Goal: Task Accomplishment & Management: Complete application form

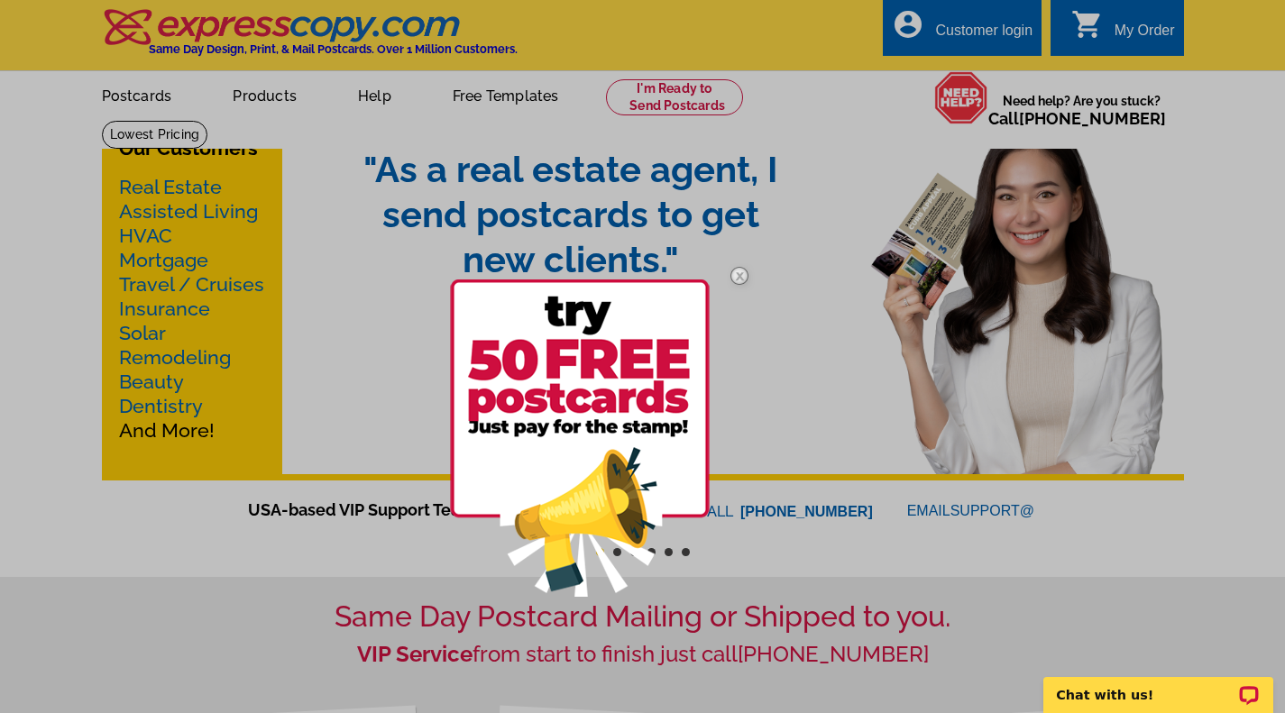
click at [745, 271] on img at bounding box center [739, 276] width 52 height 52
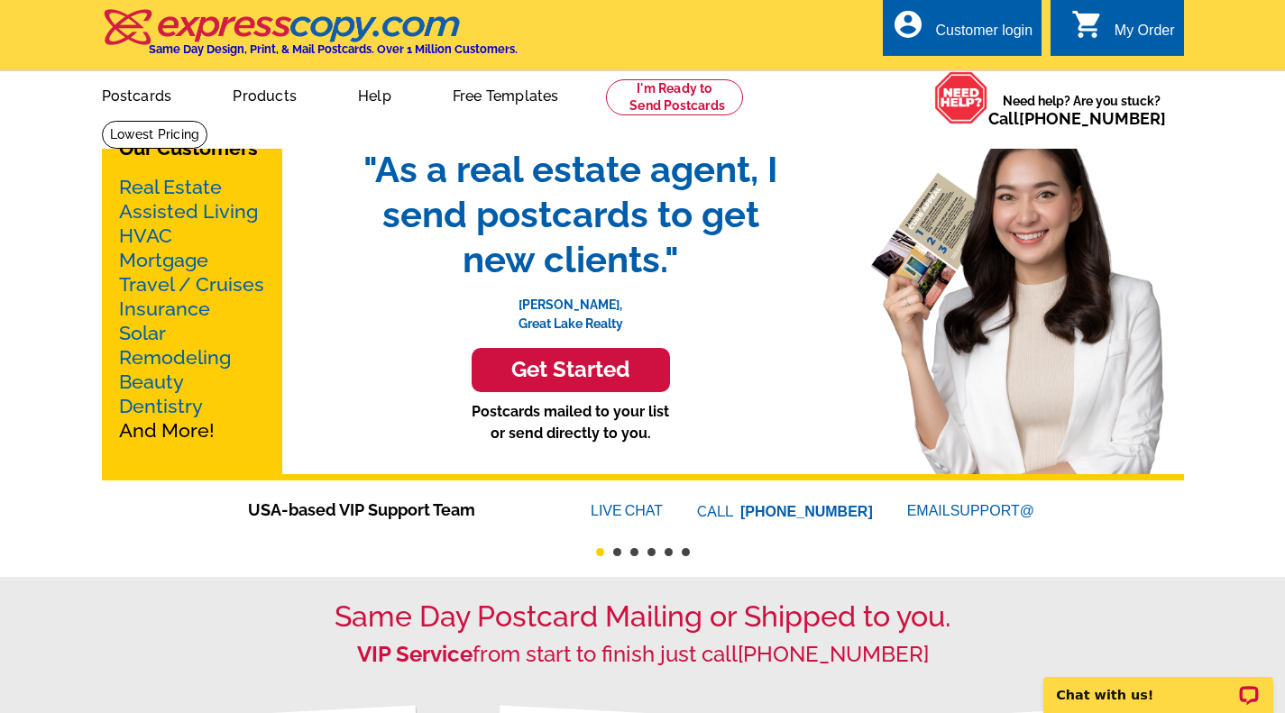
click at [170, 260] on link "Mortgage" at bounding box center [163, 260] width 89 height 23
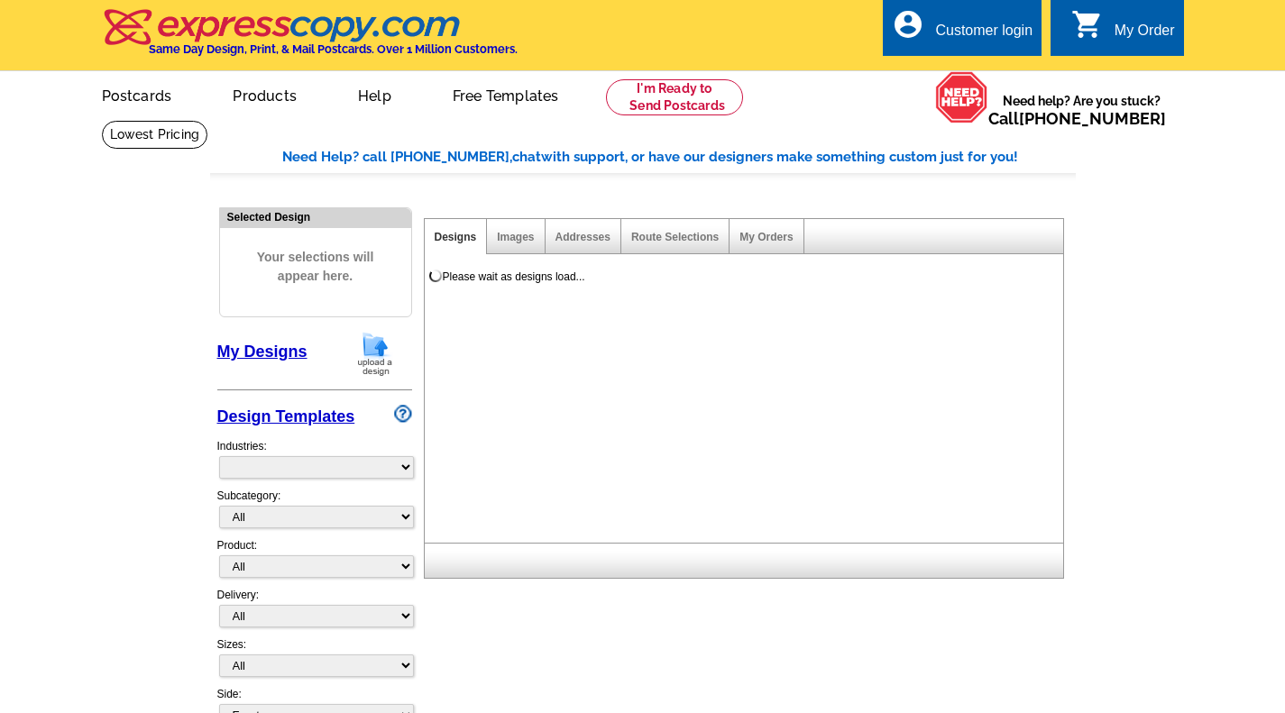
select select "774"
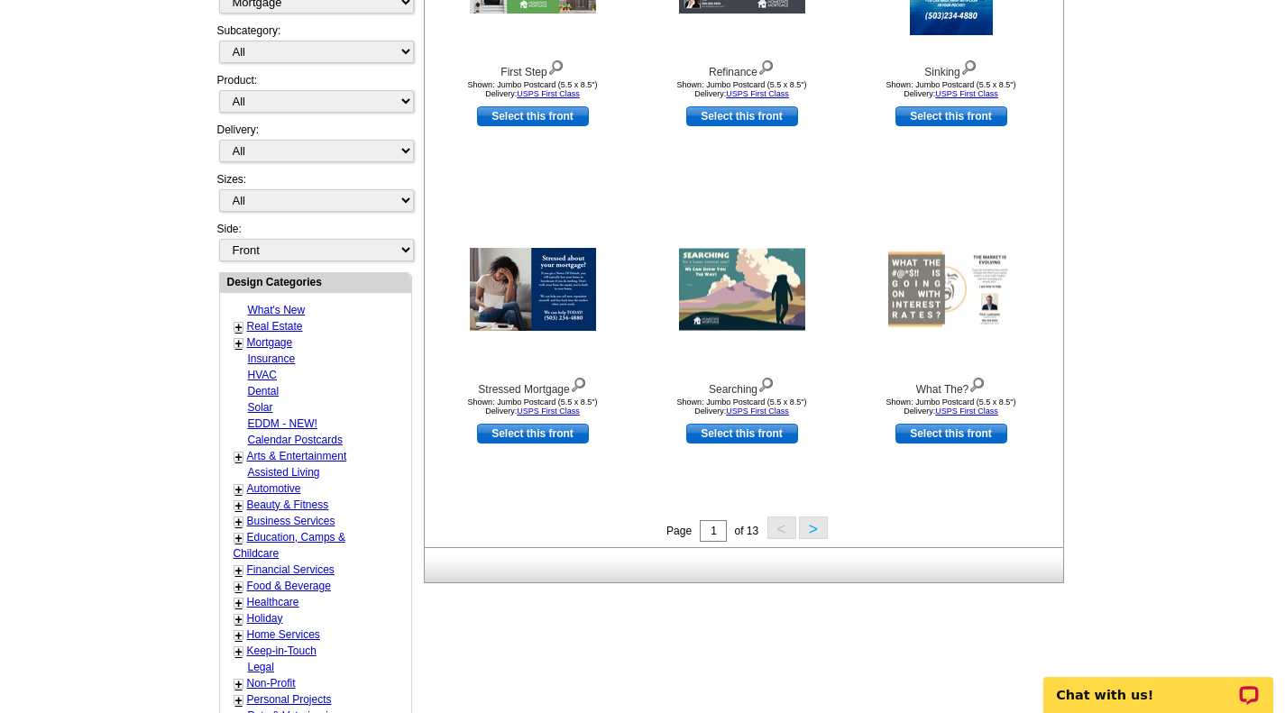
scroll to position [478, 0]
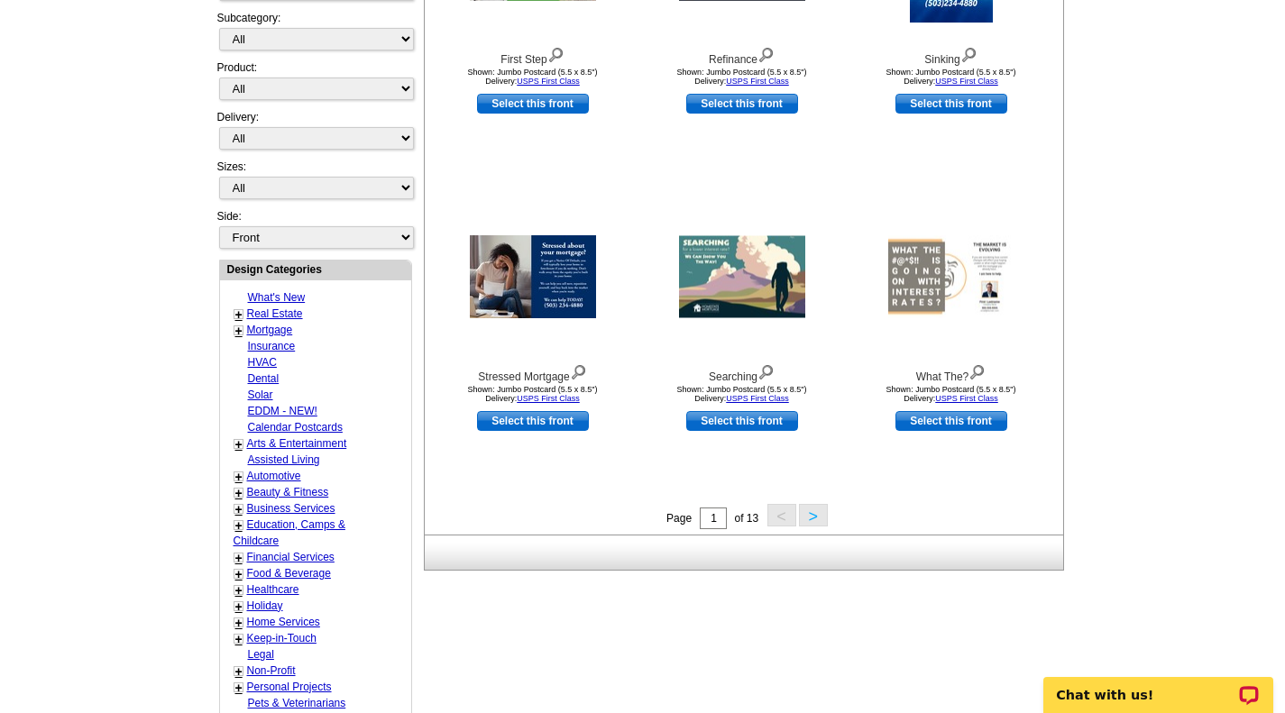
click at [813, 513] on button ">" at bounding box center [813, 515] width 29 height 23
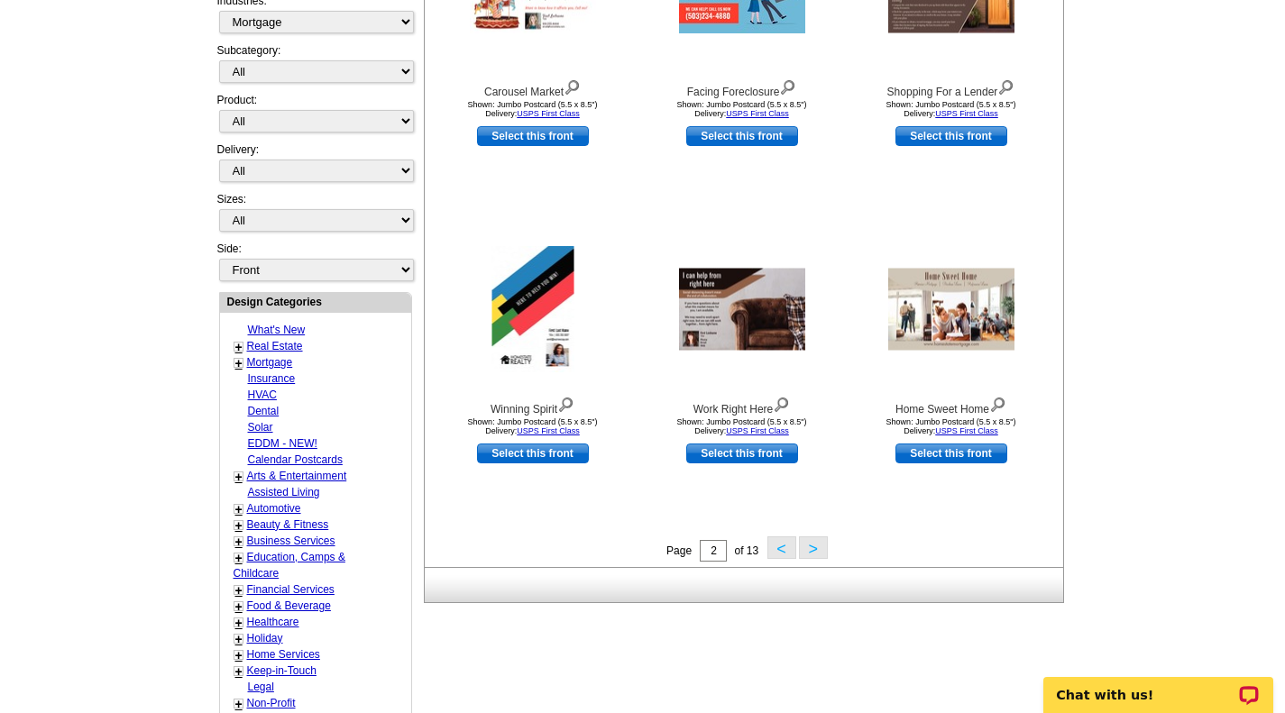
scroll to position [447, 0]
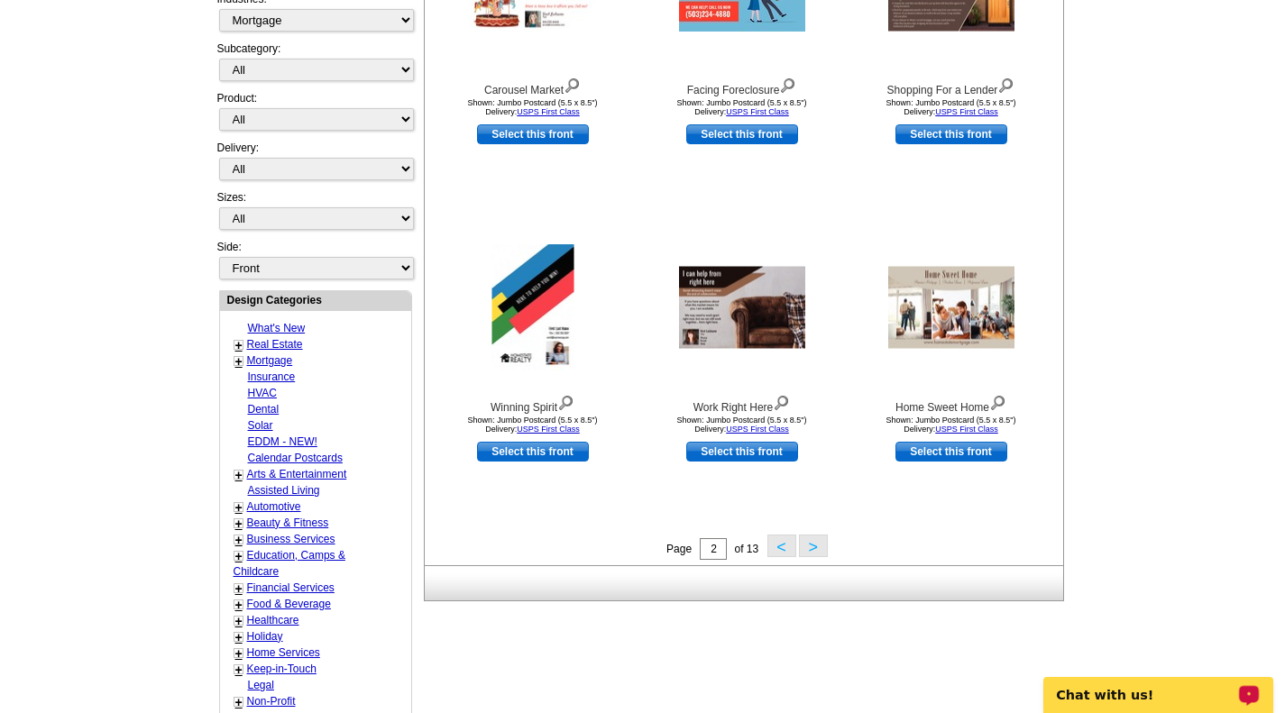
click at [820, 550] on button ">" at bounding box center [813, 546] width 29 height 23
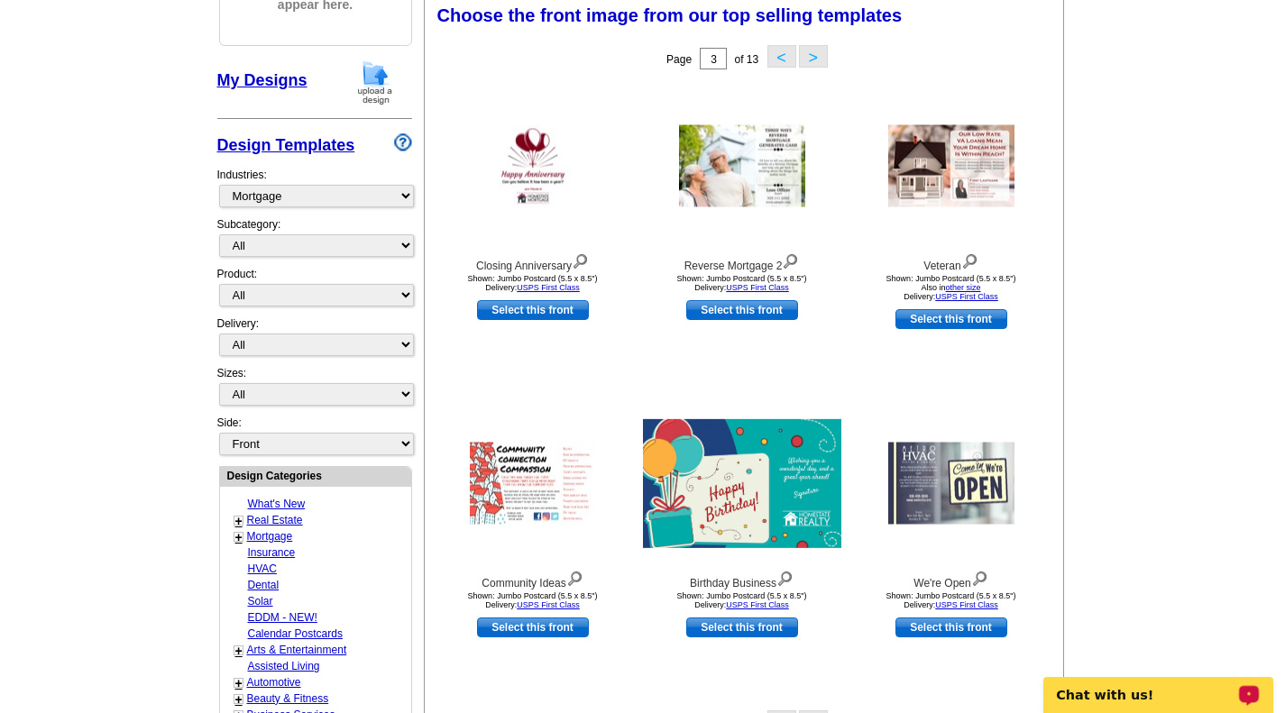
scroll to position [267, 0]
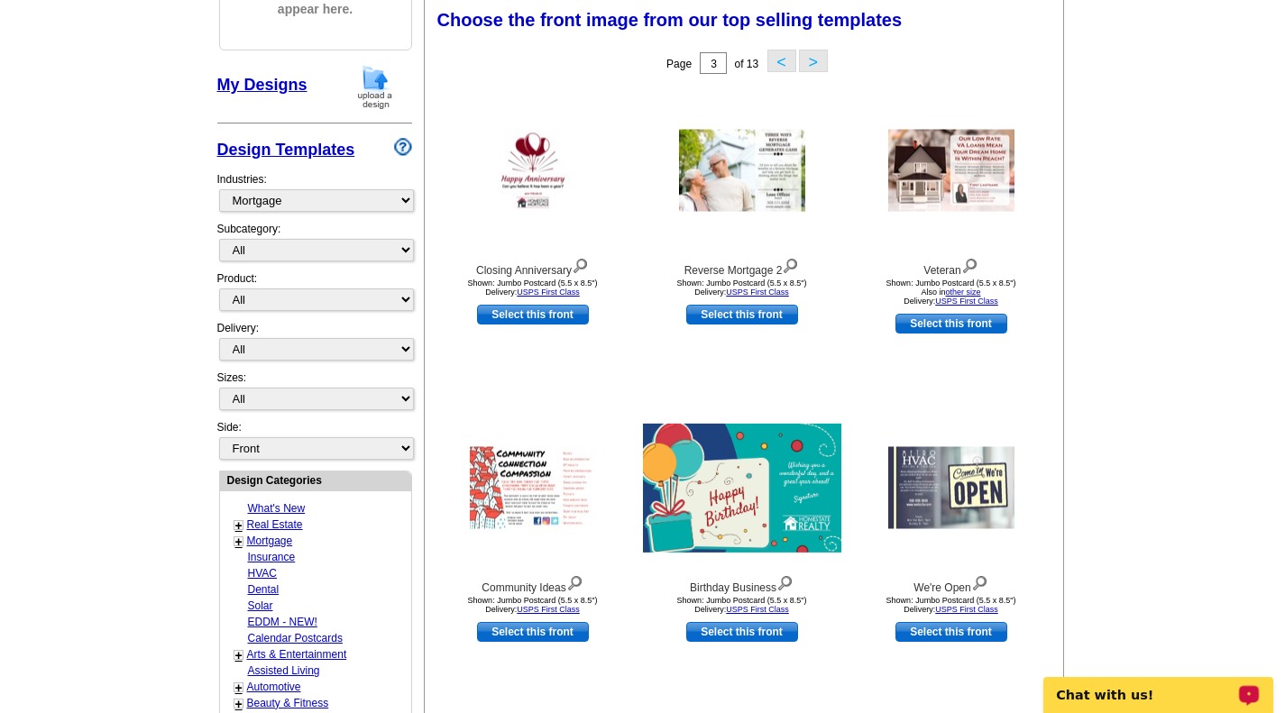
click at [813, 61] on button ">" at bounding box center [813, 61] width 29 height 23
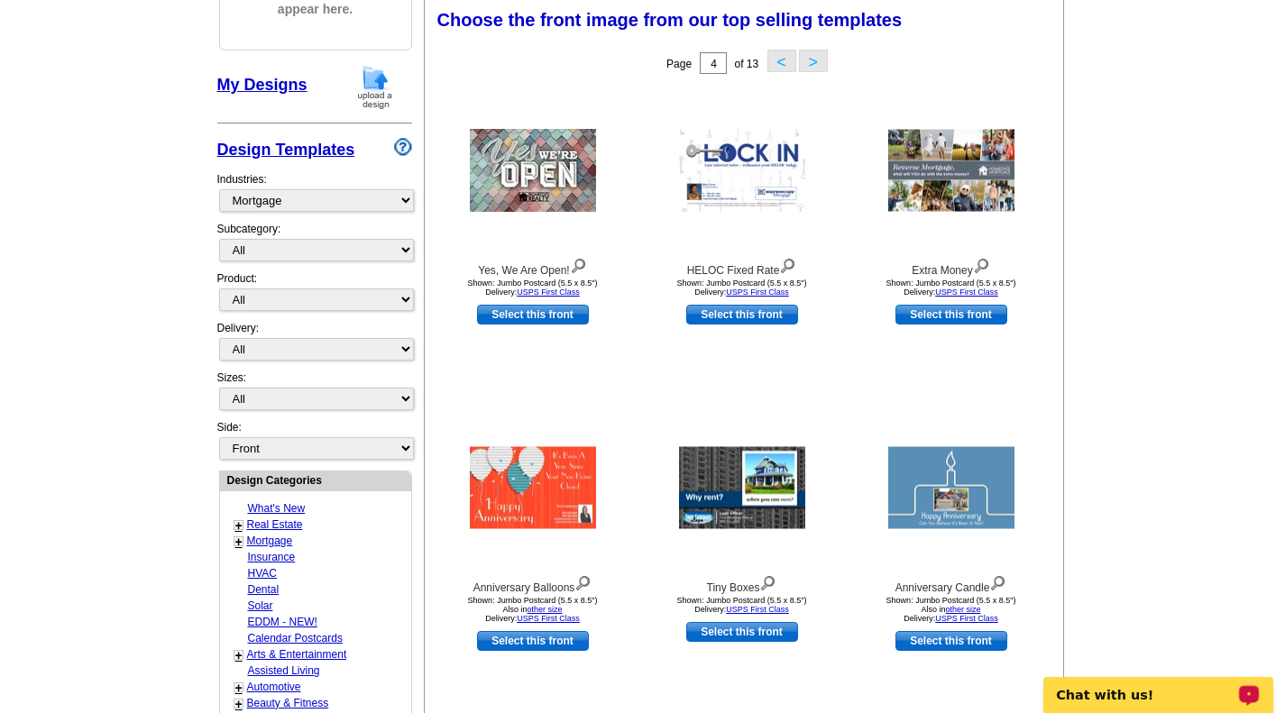
click at [813, 61] on button ">" at bounding box center [813, 61] width 29 height 23
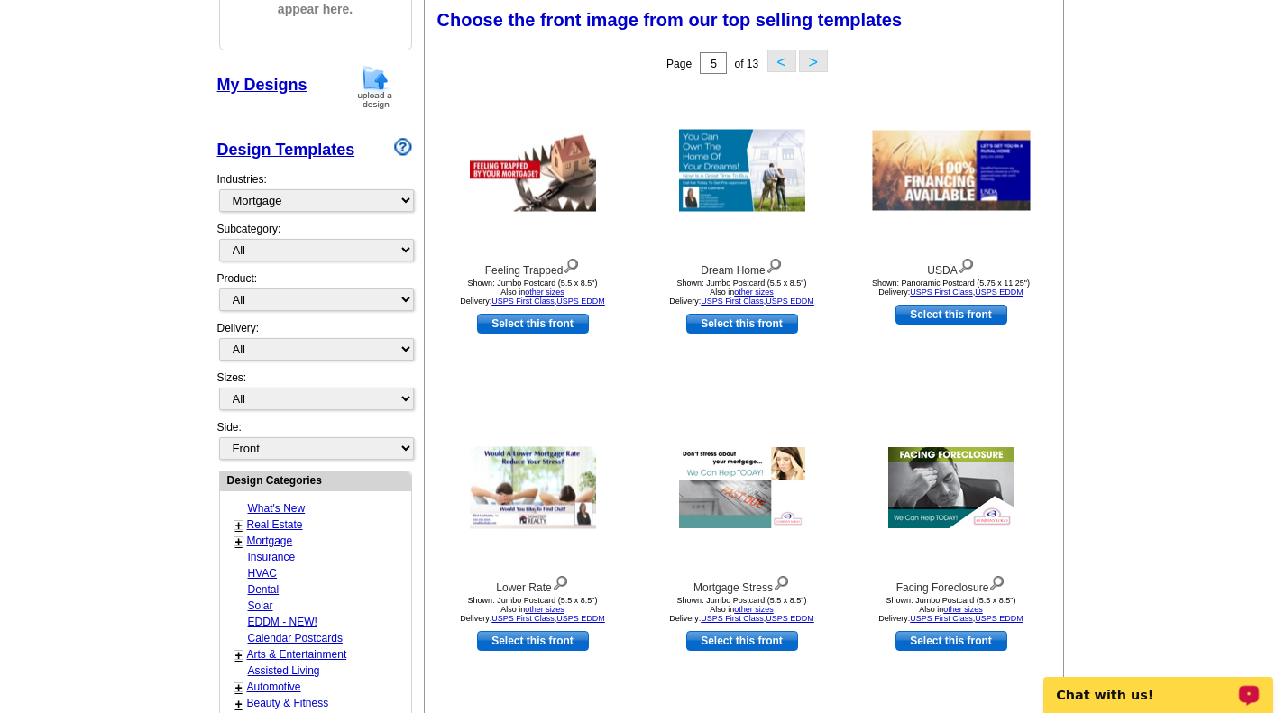
click at [813, 61] on button ">" at bounding box center [813, 61] width 29 height 23
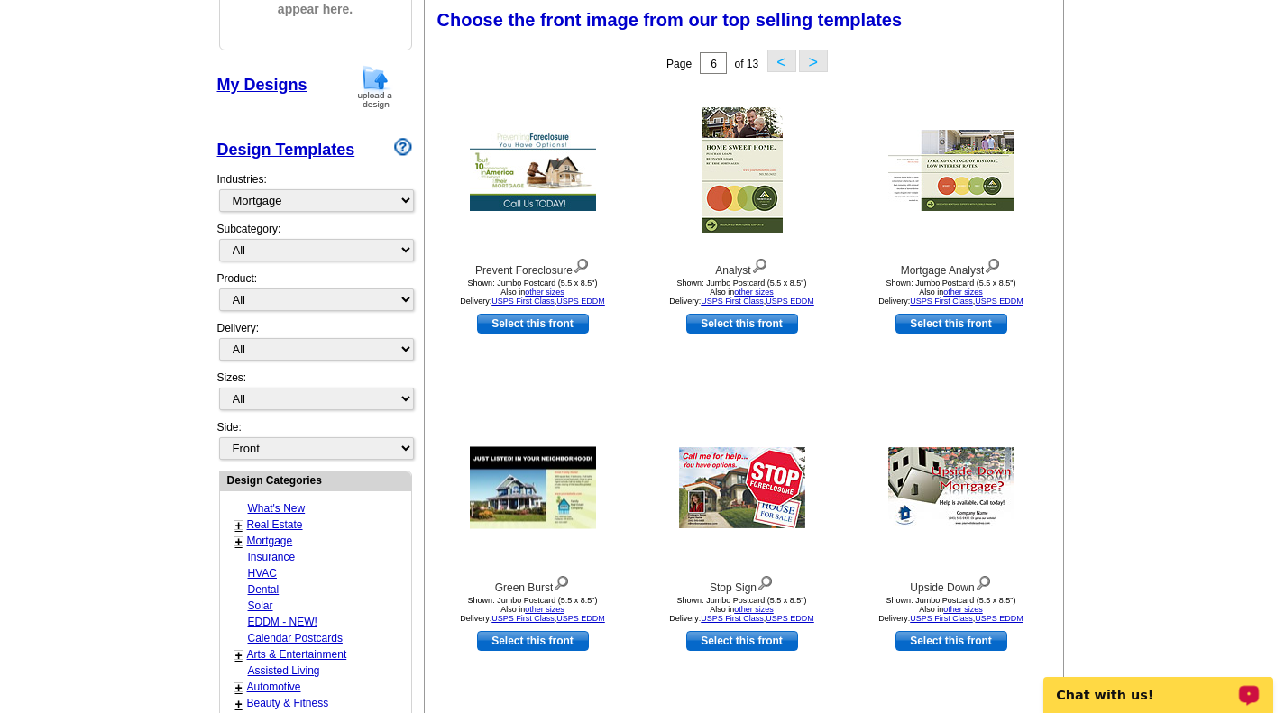
click at [813, 61] on button ">" at bounding box center [813, 61] width 29 height 23
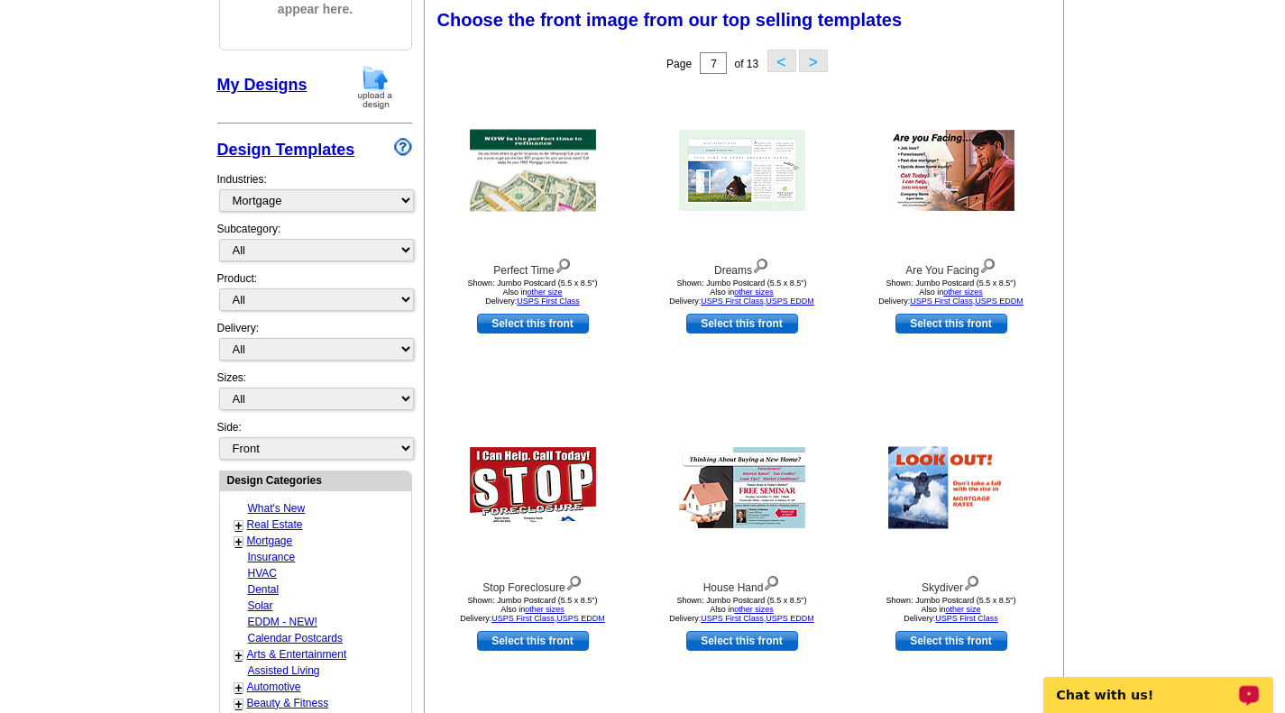
click at [813, 61] on button ">" at bounding box center [813, 61] width 29 height 23
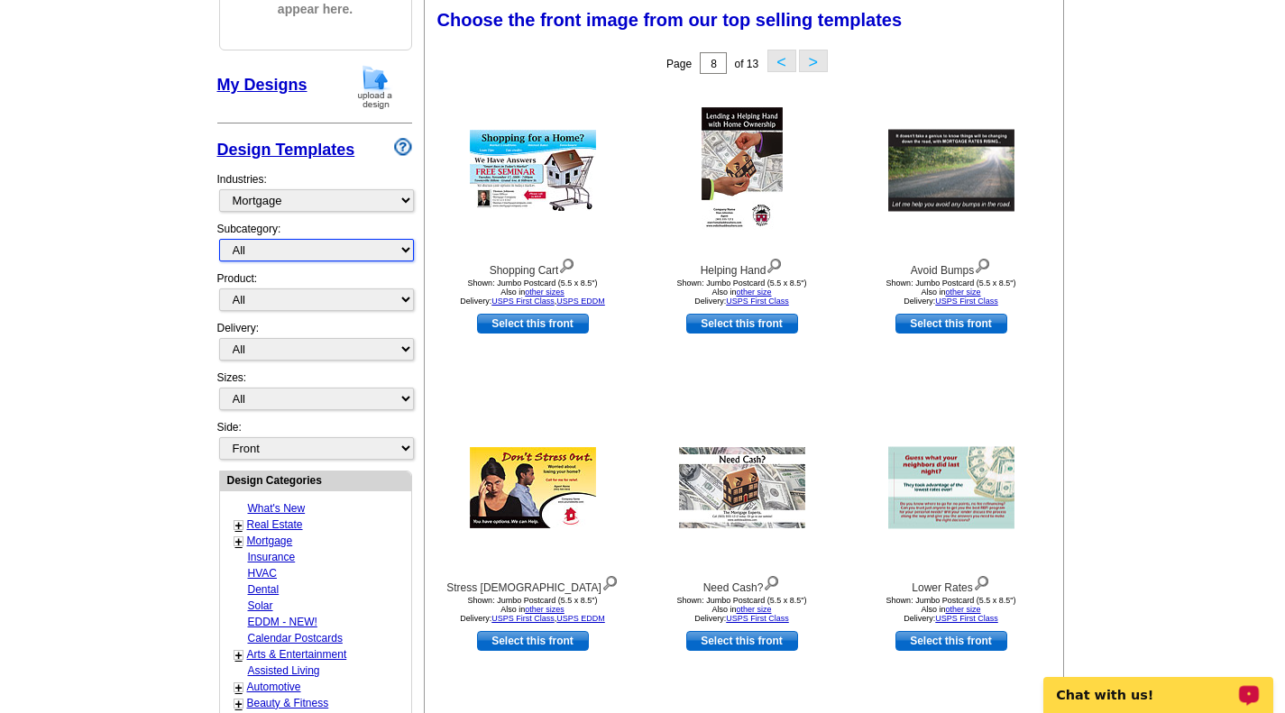
click at [407, 249] on select "All Distressed Homeowners Lending Refinance Seminars" at bounding box center [316, 250] width 195 height 23
select select "1169"
click at [219, 241] on select "All Distressed Homeowners Lending Refinance Seminars" at bounding box center [316, 250] width 195 height 23
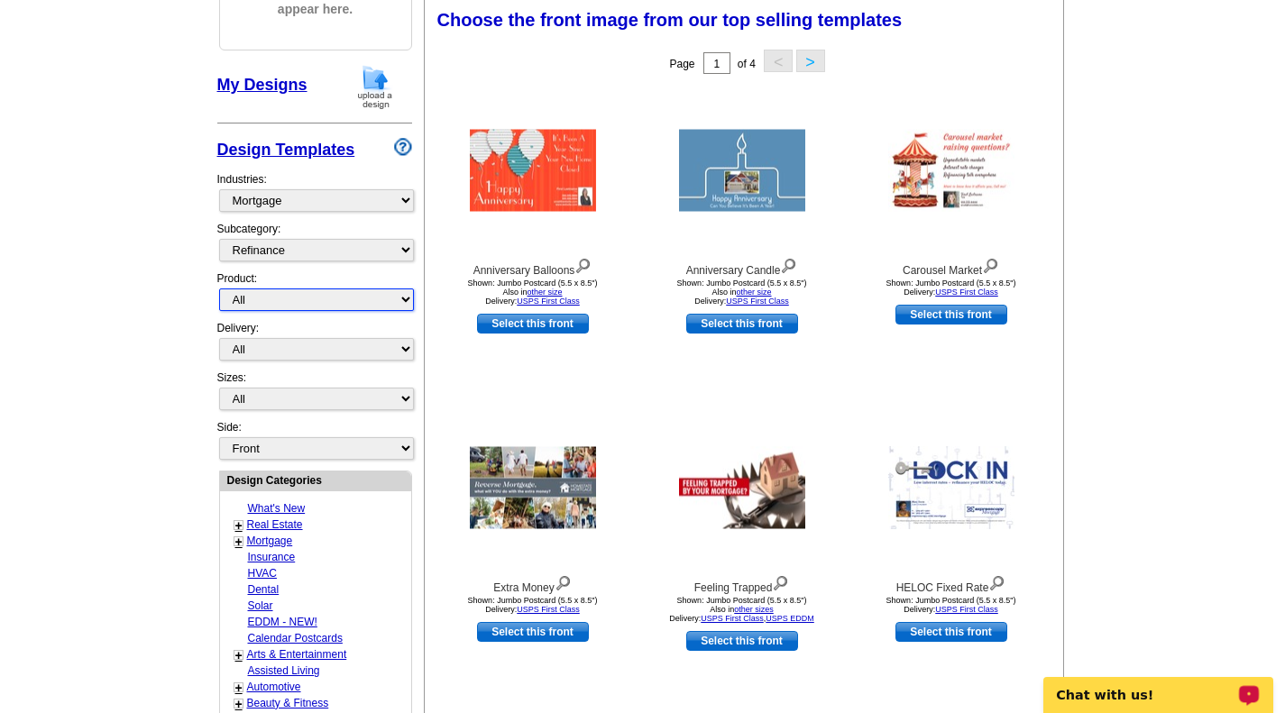
click at [406, 299] on select "All Postcards Letters and flyers Business Cards Door Hangers Greeting Cards" at bounding box center [316, 299] width 195 height 23
select select "1"
click at [219, 290] on select "All Postcards Letters and flyers Business Cards Door Hangers Greeting Cards" at bounding box center [316, 299] width 195 height 23
click at [401, 249] on select "All Distressed Homeowners Lending Refinance Seminars" at bounding box center [316, 250] width 195 height 23
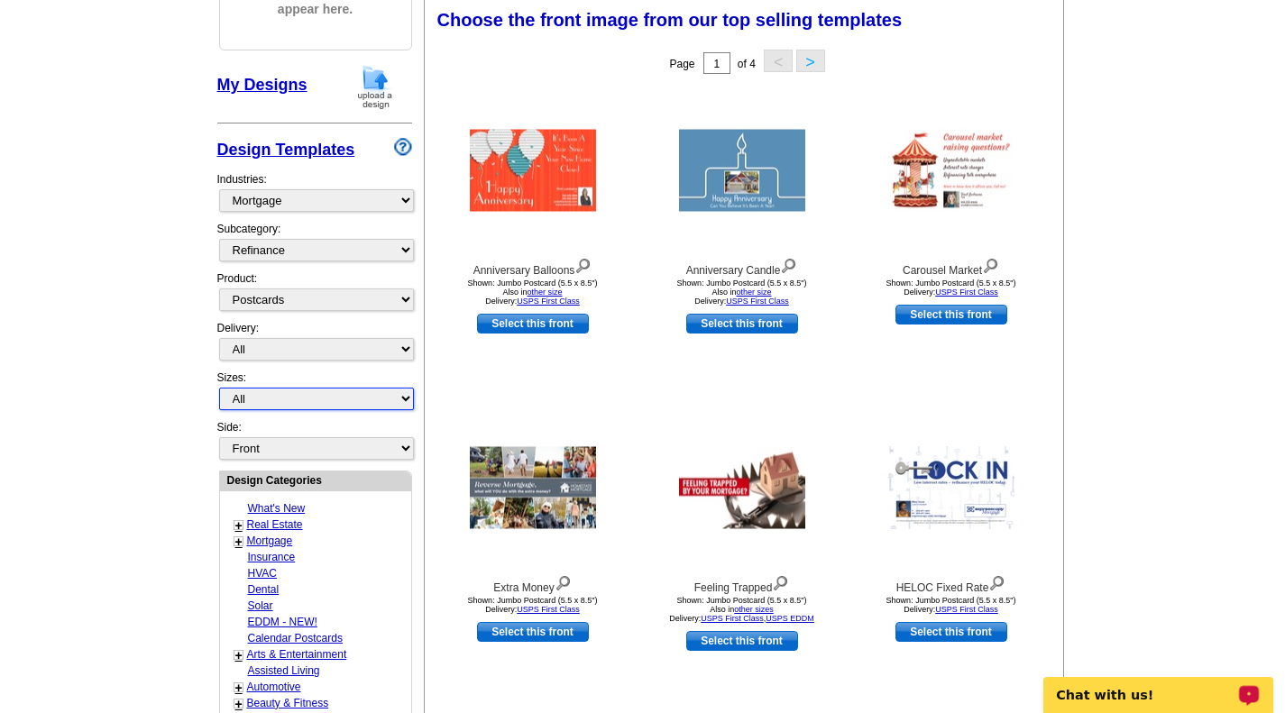
click at [400, 399] on select "All Jumbo Postcard (5.5" x 8.5") Regular Postcard (4.25" x 5.6") Panoramic Post…" at bounding box center [316, 399] width 195 height 23
select select "1"
click at [219, 389] on select "All Jumbo Postcard (5.5" x 8.5") Regular Postcard (4.25" x 5.6") Panoramic Post…" at bounding box center [316, 399] width 195 height 23
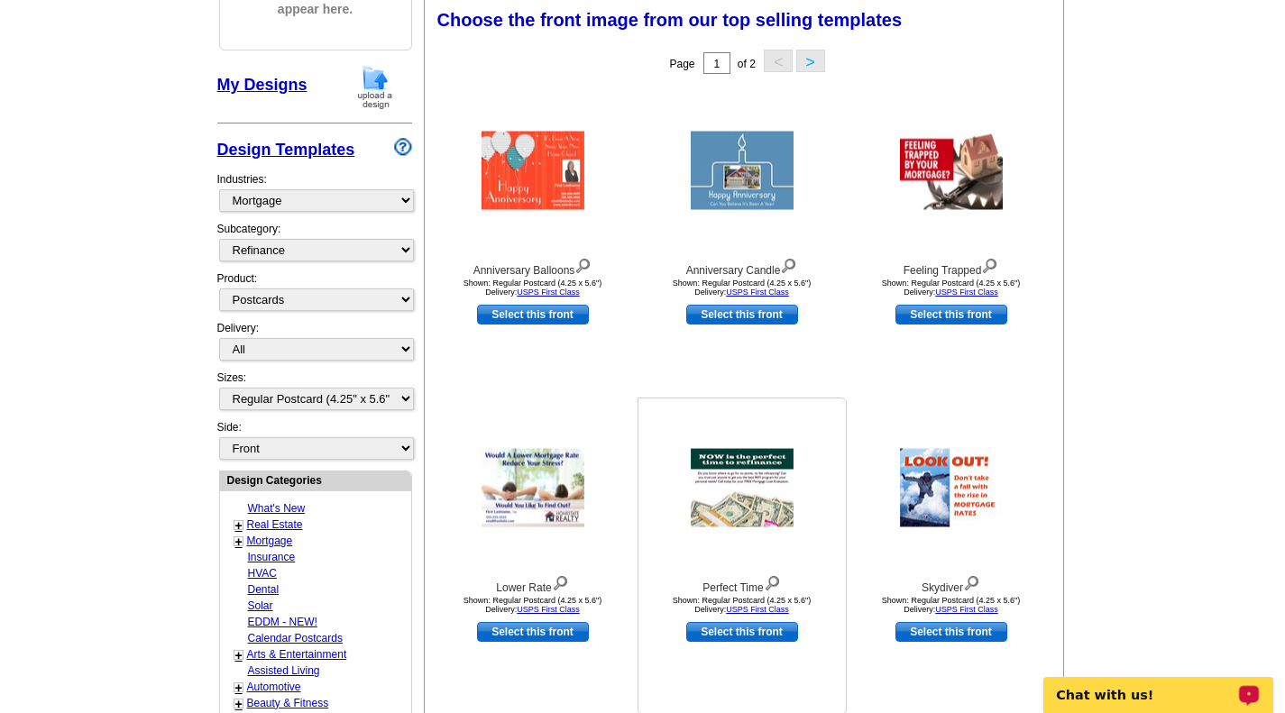
click at [747, 491] on img at bounding box center [742, 488] width 103 height 78
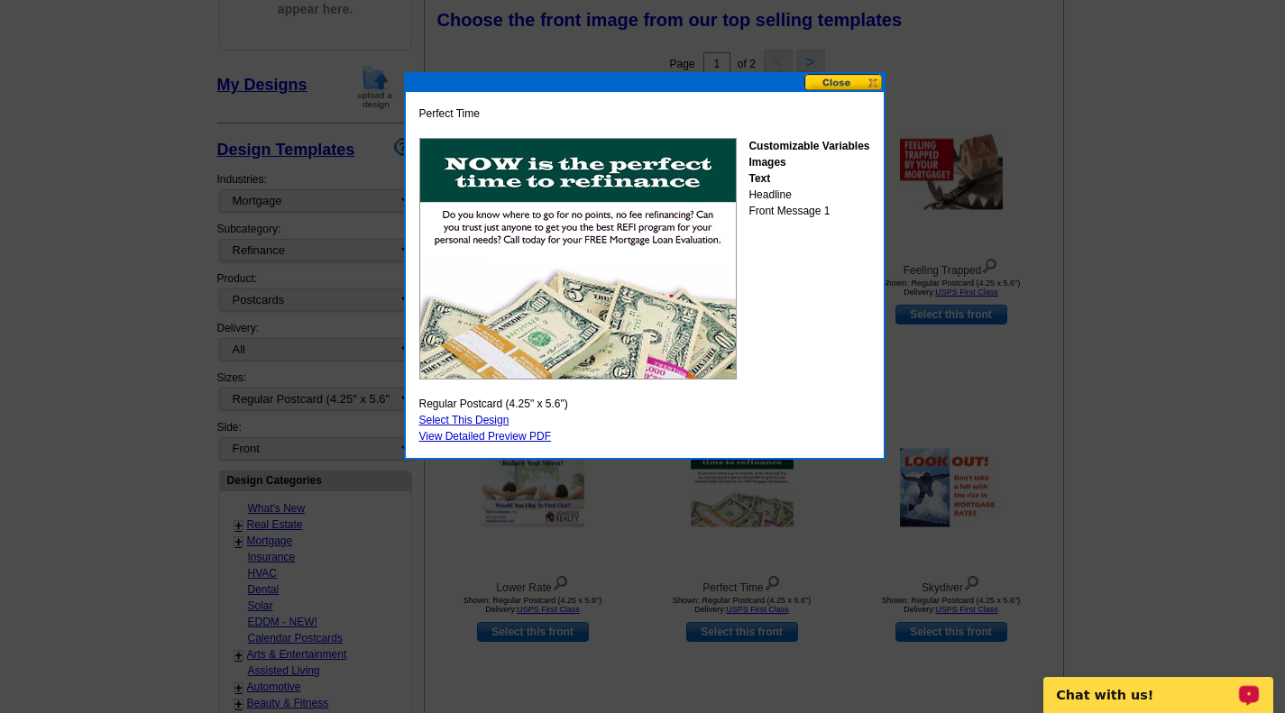
click at [837, 81] on button at bounding box center [843, 82] width 79 height 17
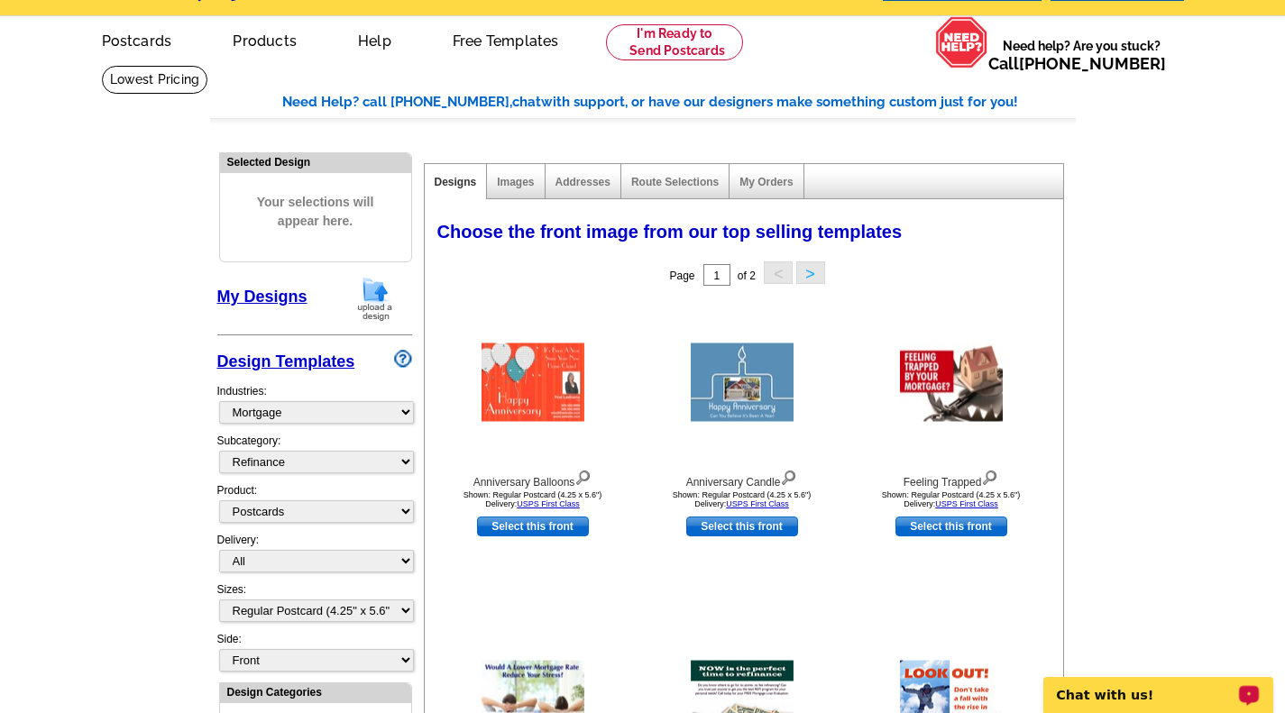
scroll to position [0, 0]
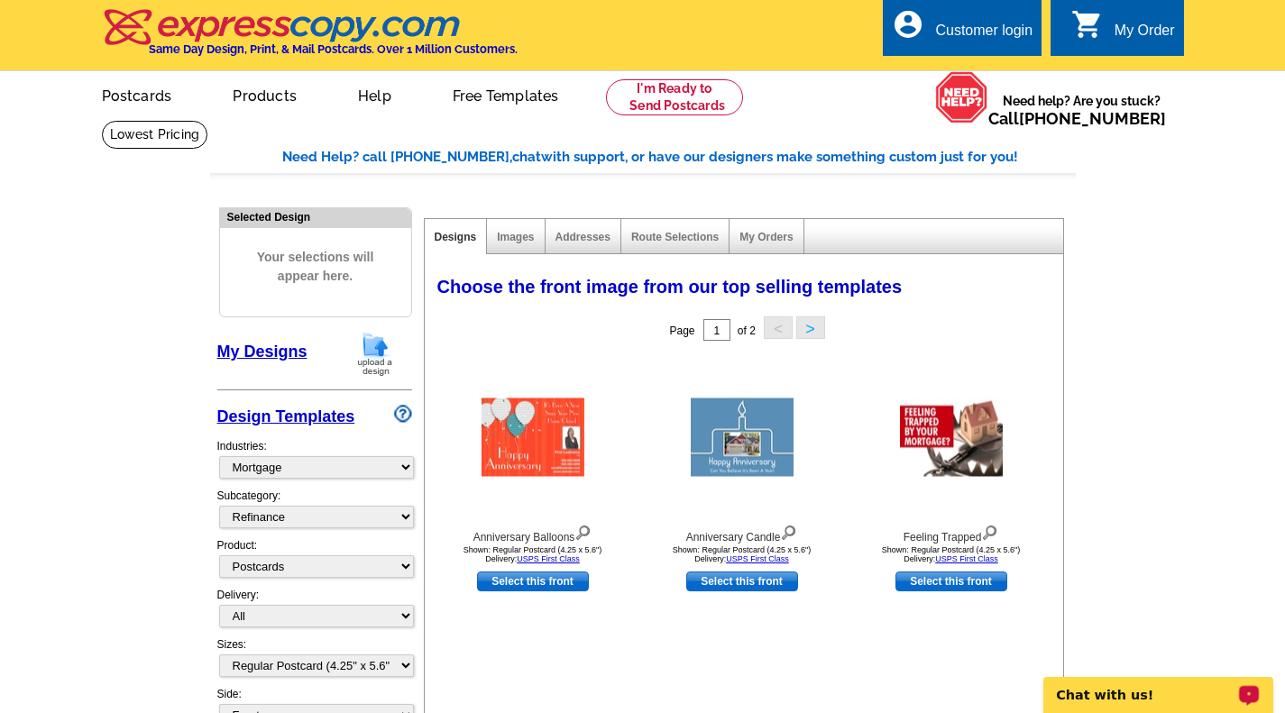
click at [963, 23] on div "Customer login" at bounding box center [983, 35] width 97 height 25
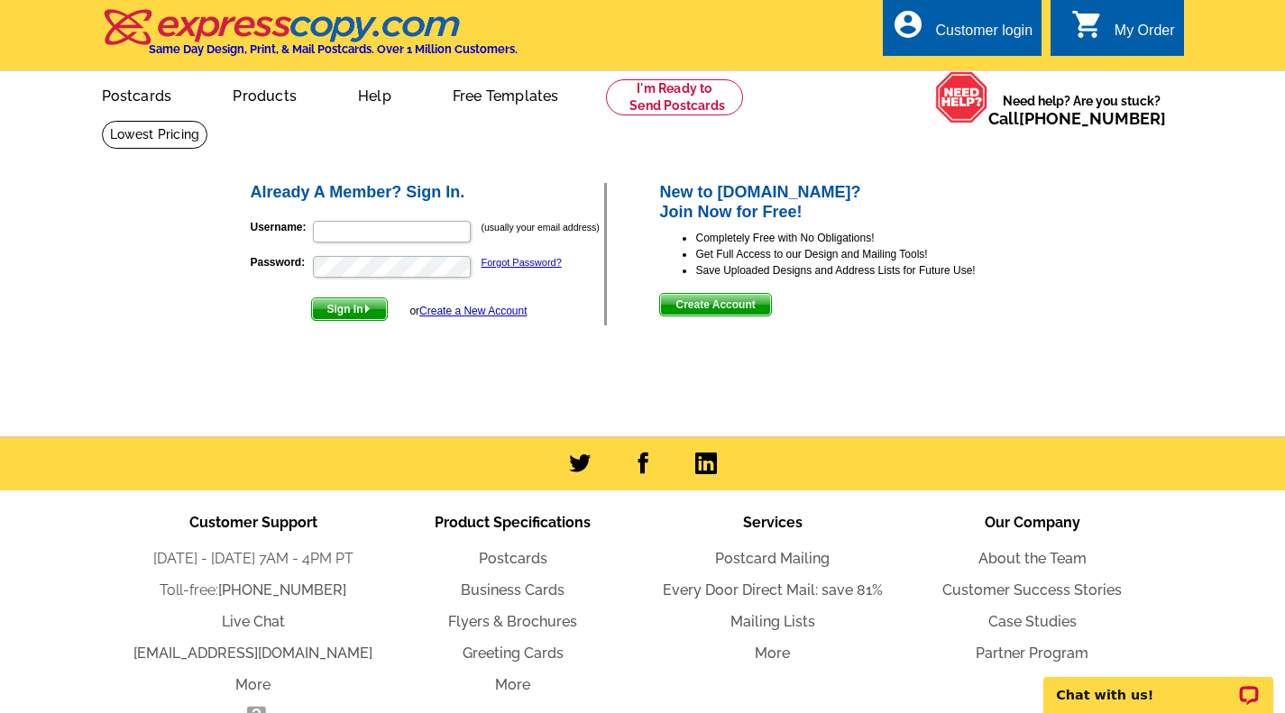
click at [736, 309] on span "Create Account" at bounding box center [715, 305] width 110 height 22
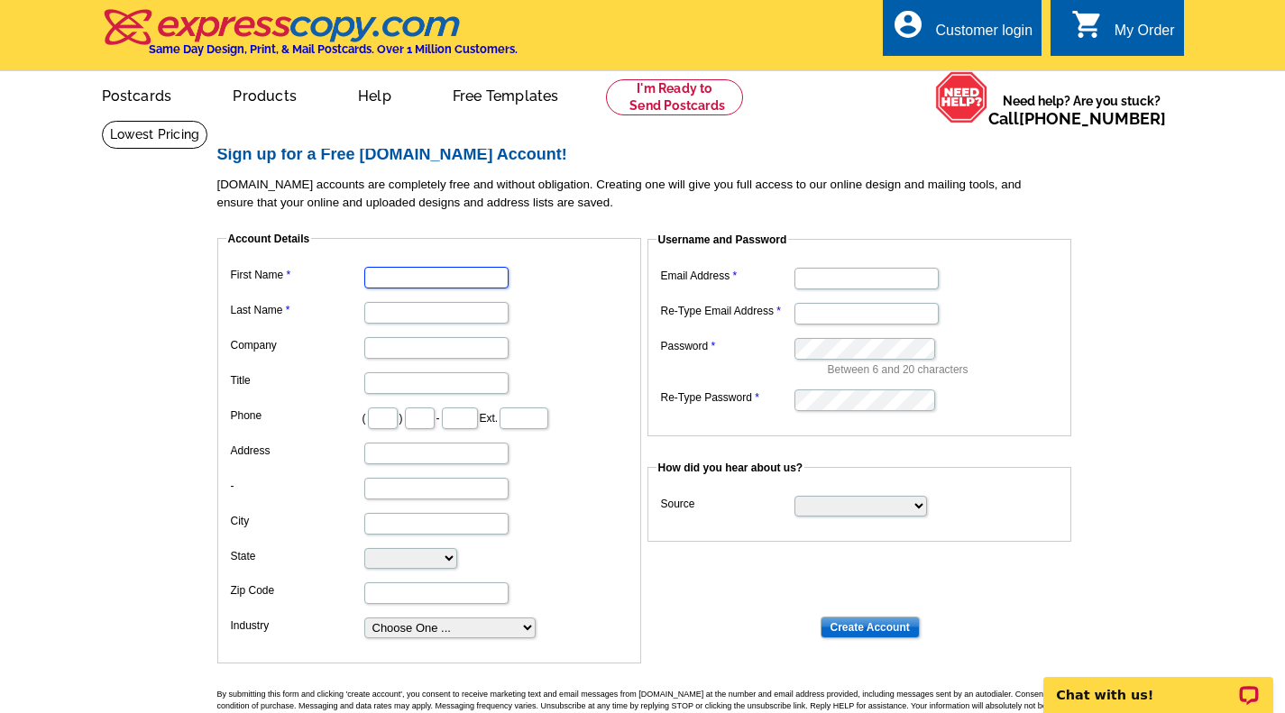
click at [460, 279] on input "First Name" at bounding box center [436, 278] width 144 height 22
type input "Scott"
type input "Wenhe"
type input "Scott Wenhe Mortgage Lending"
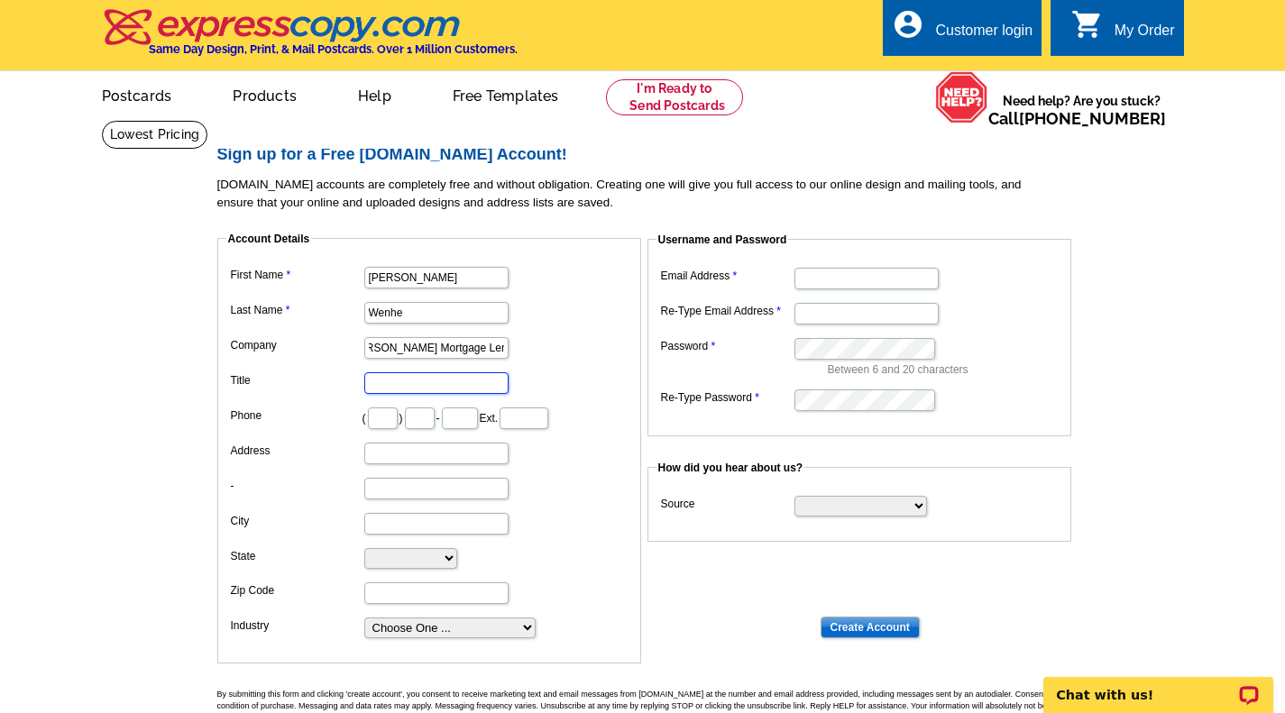
scroll to position [0, 0]
type input "Licensed Mortgage Advisor"
type input "619"
type input "255"
type input "3182"
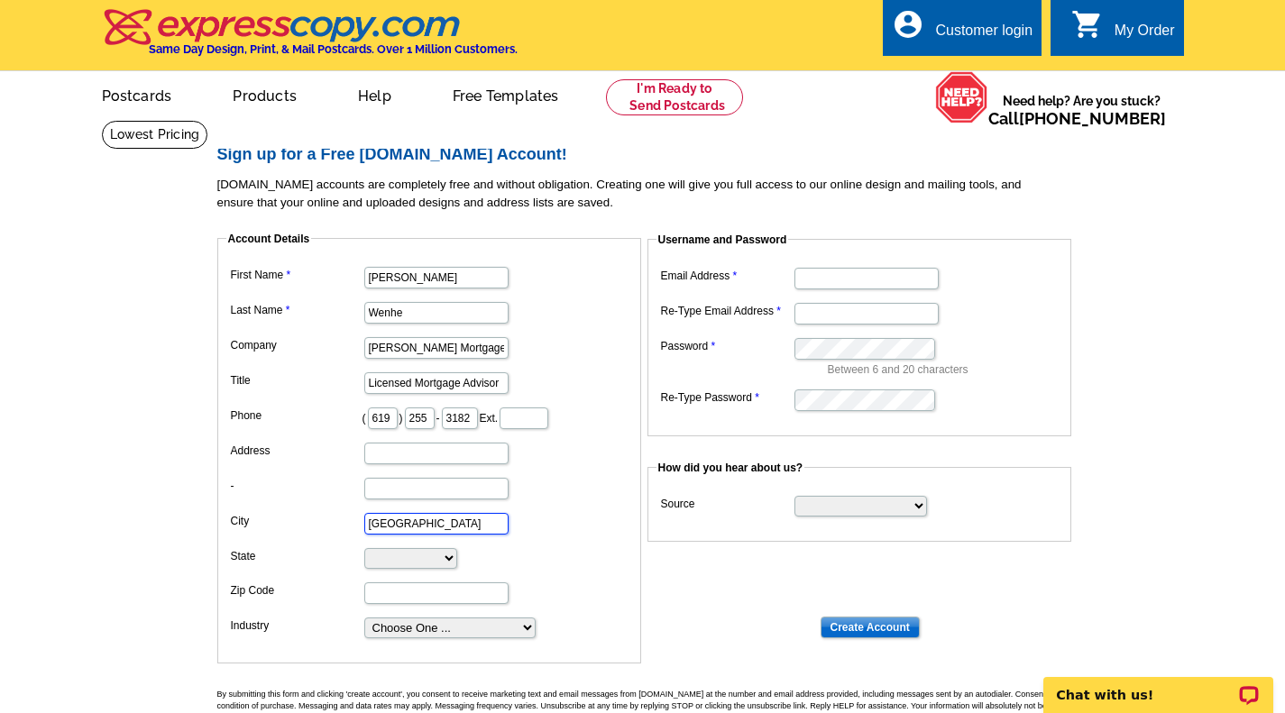
type input "[GEOGRAPHIC_DATA]"
select select "CA"
type input "92106"
click at [530, 634] on select "Choose One ... Residential Real Estate Accounting Agriculture Architecture Arts…" at bounding box center [449, 628] width 171 height 21
select select "19"
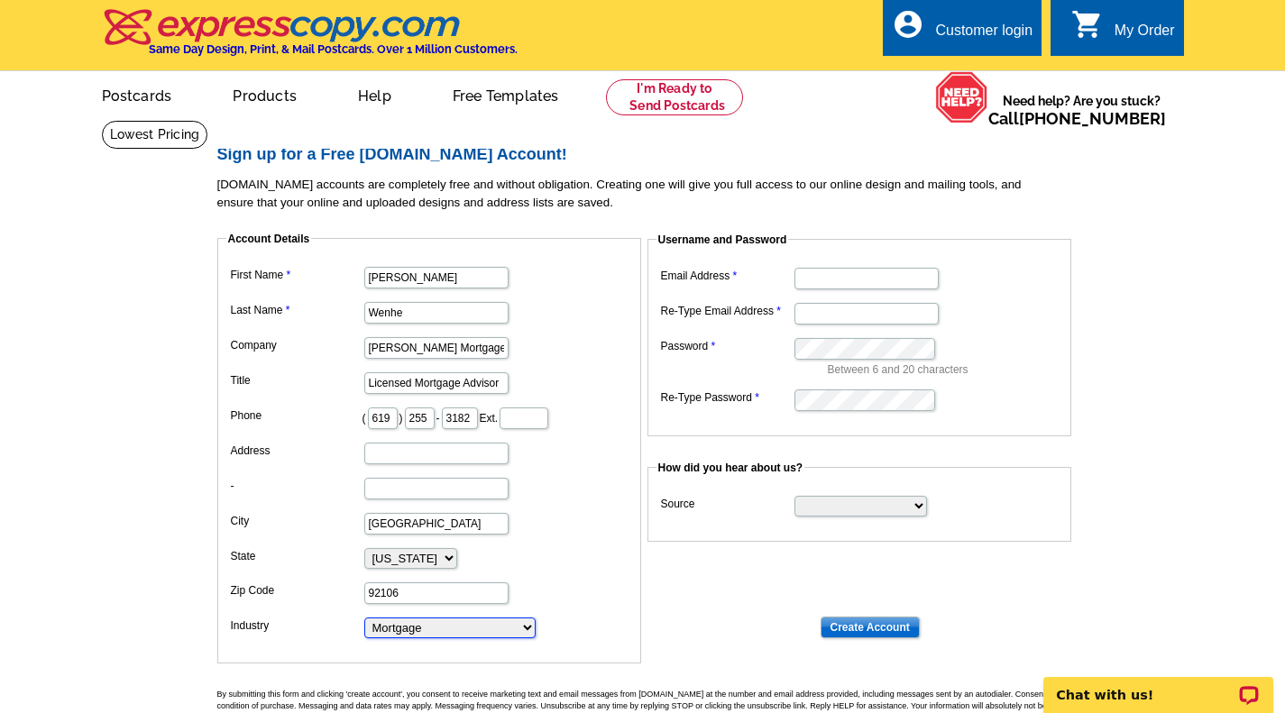
click at [364, 619] on select "Choose One ... Residential Real Estate Accounting Agriculture Architecture Arts…" at bounding box center [449, 628] width 171 height 21
click at [434, 455] on input "Address" at bounding box center [436, 454] width 144 height 22
type input "[STREET_ADDRESS][PERSON_NAME]"
click at [908, 281] on input "Email Address" at bounding box center [866, 279] width 144 height 22
type input "[PERSON_NAME][EMAIL_ADDRESS][DOMAIN_NAME]"
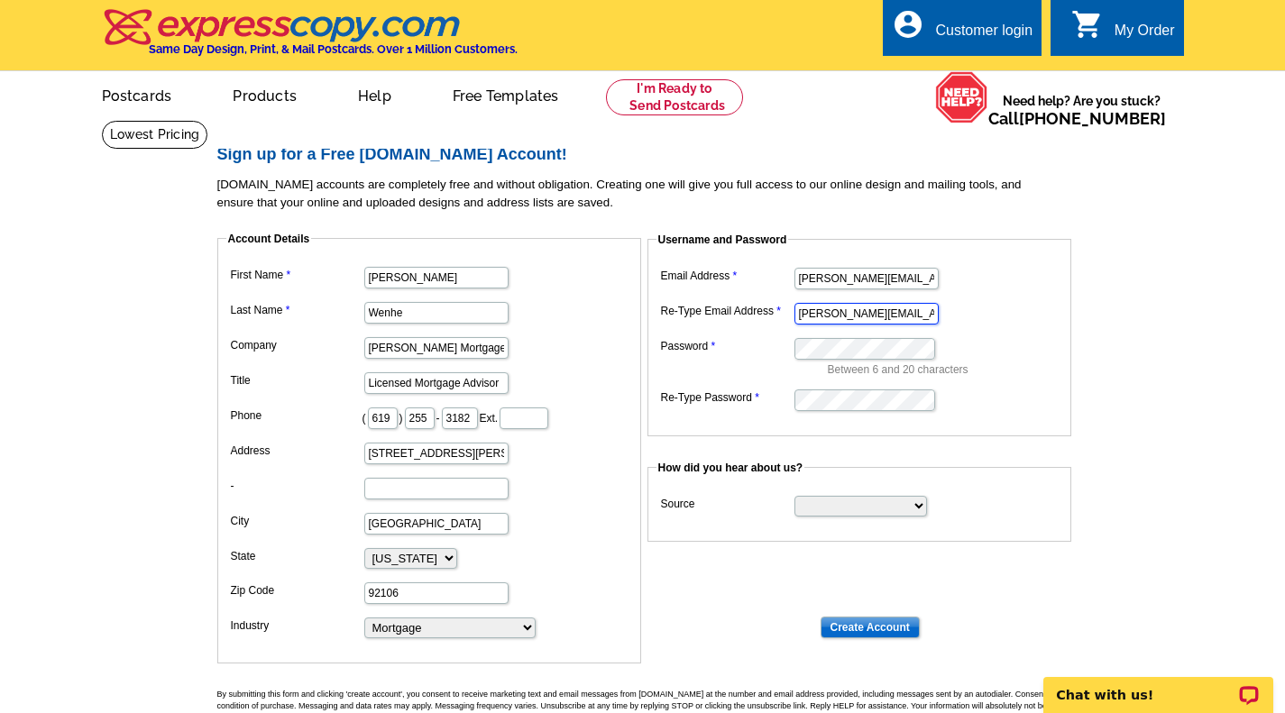
type input "[PERSON_NAME][EMAIL_ADDRESS][DOMAIN_NAME]"
click at [919, 505] on select "Search Engine Television Ad Direct Mail Postcard Email Referred by a friend Oth…" at bounding box center [860, 506] width 133 height 21
select select "other"
click at [794, 498] on select "Search Engine Television Ad Direct Mail Postcard Email Referred by a friend Oth…" at bounding box center [860, 506] width 133 height 21
click at [861, 627] on input "Create Account" at bounding box center [869, 628] width 99 height 22
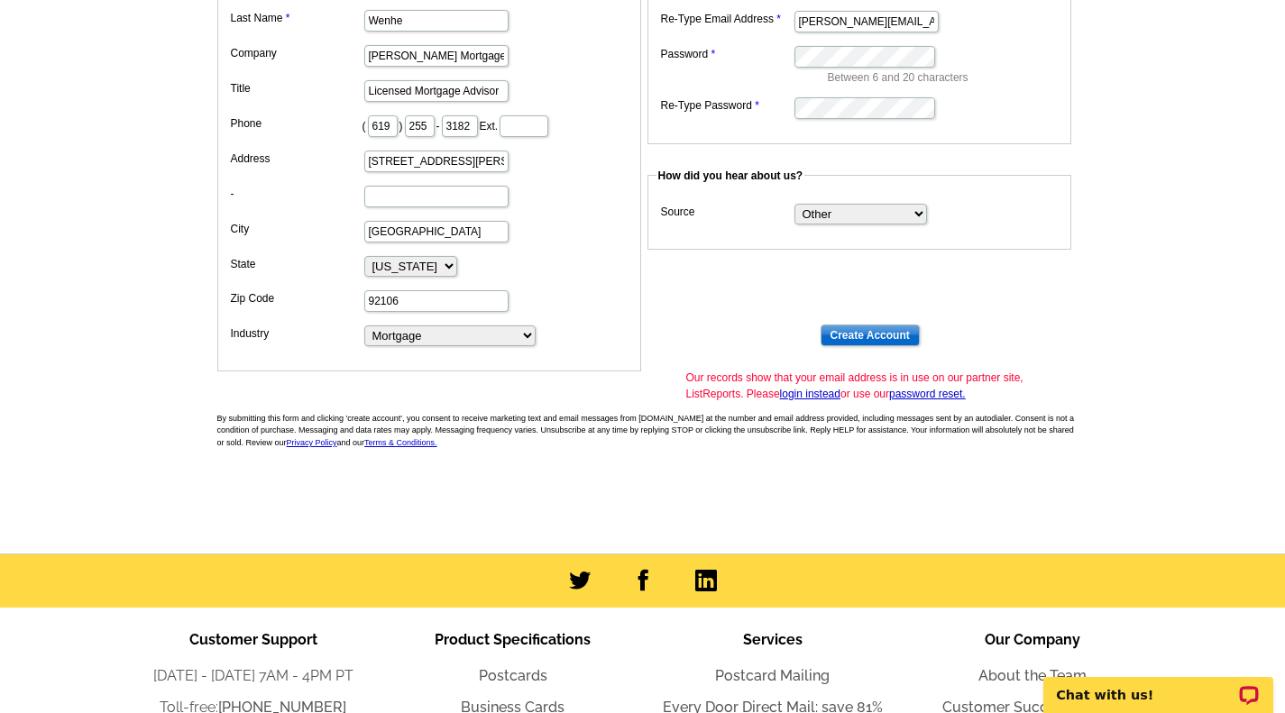
scroll to position [325, 0]
